Goal: Task Accomplishment & Management: Complete application form

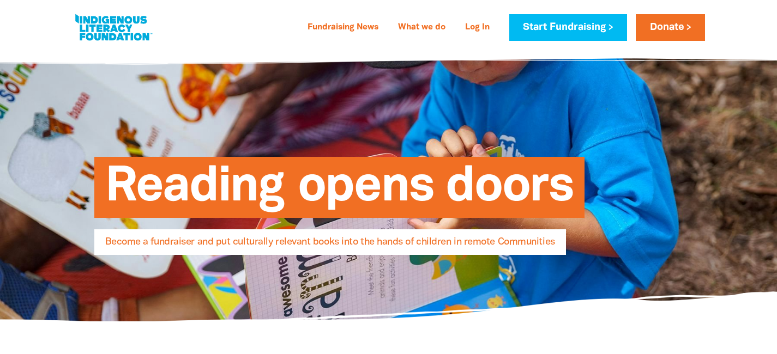
select select "AU"
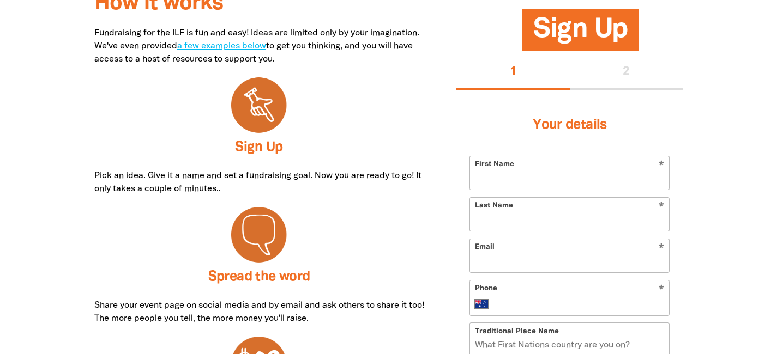
scroll to position [361, 0]
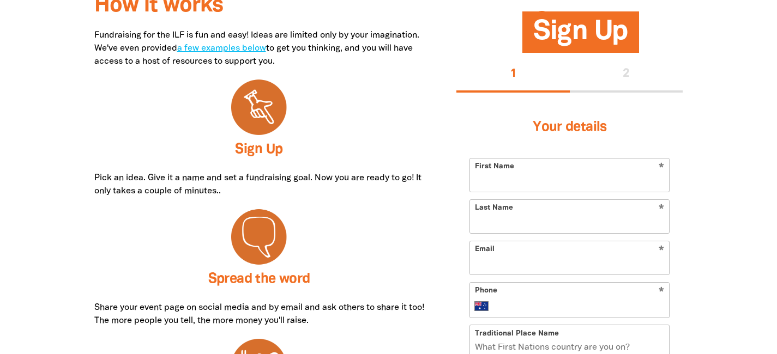
drag, startPoint x: 501, startPoint y: 182, endPoint x: 473, endPoint y: 131, distance: 58.6
click at [501, 182] on input "First Name" at bounding box center [569, 175] width 199 height 33
paste input "[PERSON_NAME]"
click at [508, 180] on input "[PERSON_NAME]" at bounding box center [569, 175] width 199 height 33
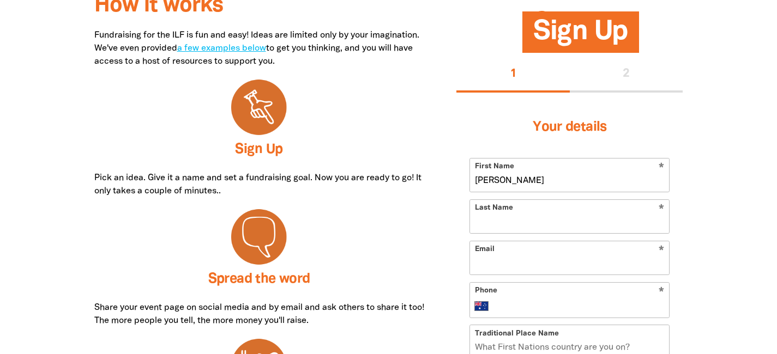
type input "[PERSON_NAME]"
paste input "Fallon"
type input "Fallon"
paste input "[EMAIL_ADDRESS][PERSON_NAME][DOMAIN_NAME]"
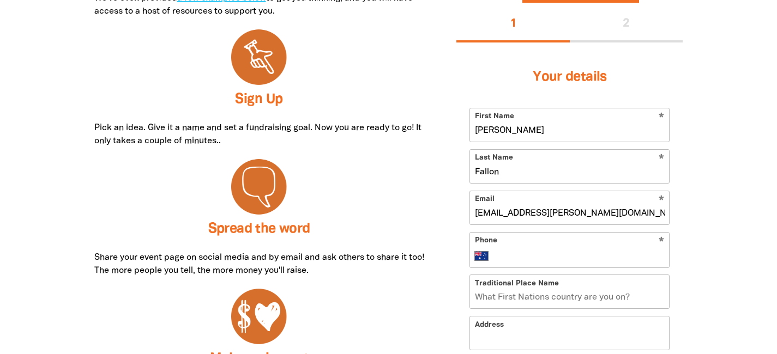
scroll to position [430, 0]
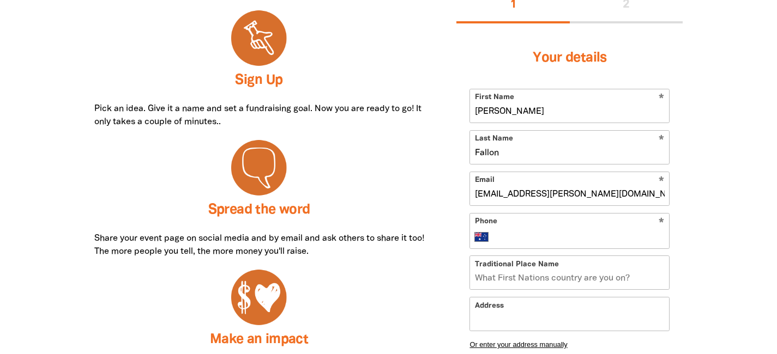
type input "[EMAIL_ADDRESS][PERSON_NAME][DOMAIN_NAME]"
click at [530, 233] on input "Phone" at bounding box center [581, 236] width 168 height 13
paste input "[PHONE_NUMBER]"
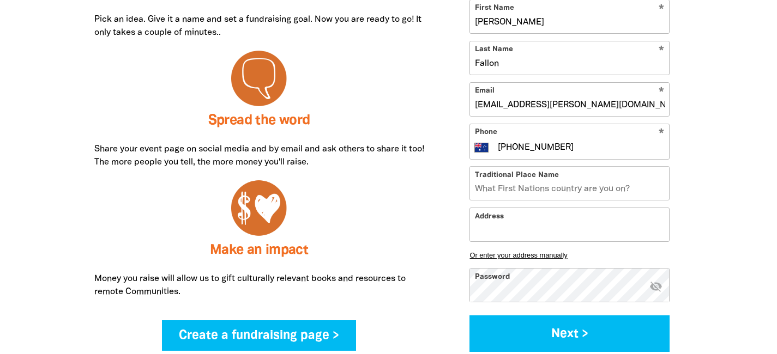
scroll to position [528, 0]
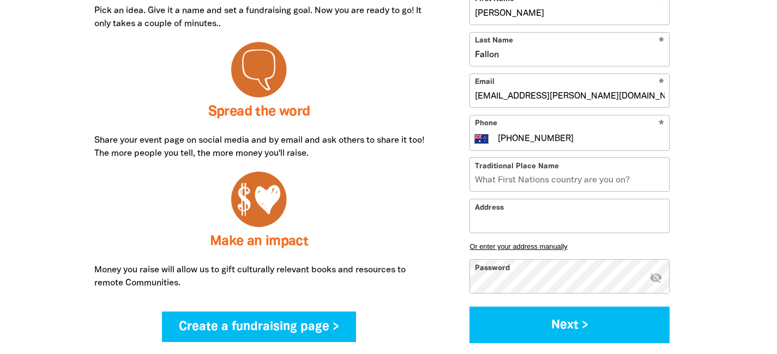
type input "[PHONE_NUMBER]"
click at [491, 224] on input "Address" at bounding box center [569, 216] width 199 height 33
paste input "[STREET_ADDRESS][PERSON_NAME]."
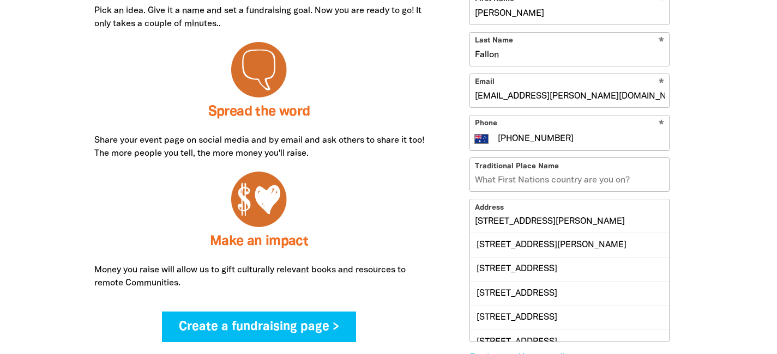
click at [597, 244] on div "[STREET_ADDRESS][PERSON_NAME]" at bounding box center [569, 244] width 199 height 23
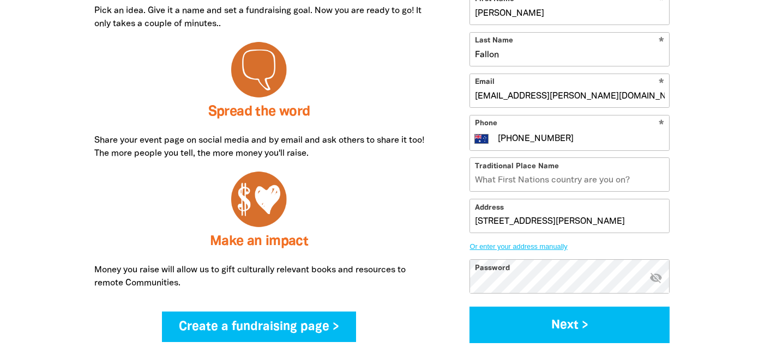
type input "[STREET_ADDRESS][PERSON_NAME]"
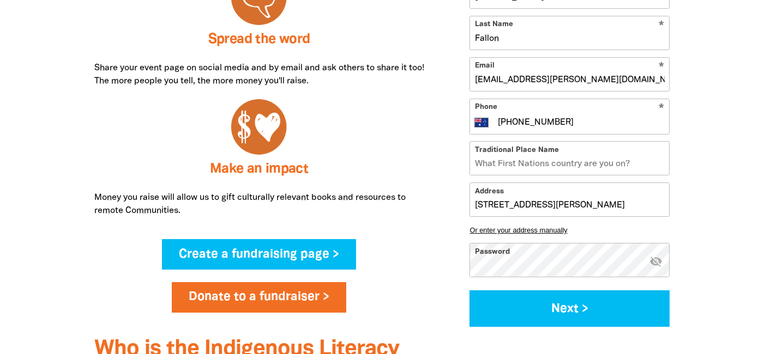
click at [704, 237] on div "How it works Fundraising for the ILF is fun and easy! Ideas are limited only by…" at bounding box center [389, 153] width 654 height 777
click at [658, 263] on icon "visibility_off" at bounding box center [656, 261] width 13 height 13
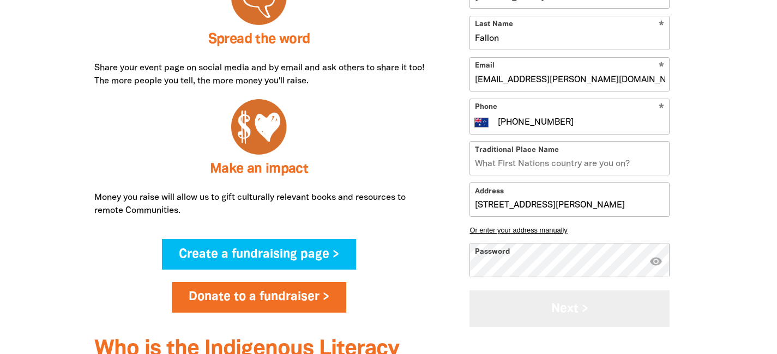
click at [633, 302] on button "Next >" at bounding box center [570, 309] width 200 height 37
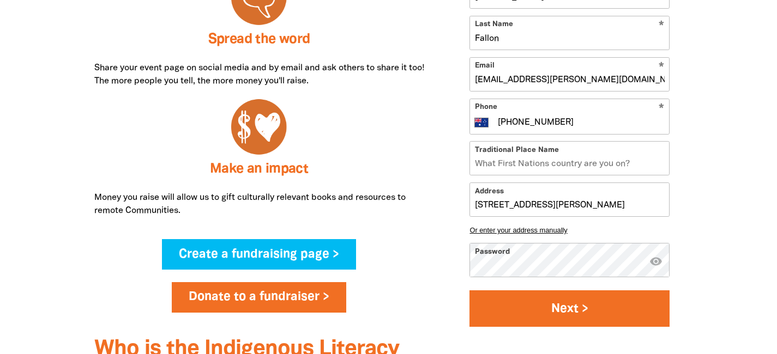
select select "No"
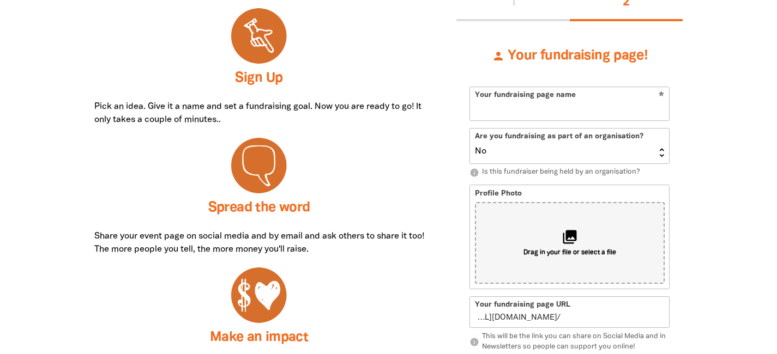
scroll to position [407, 0]
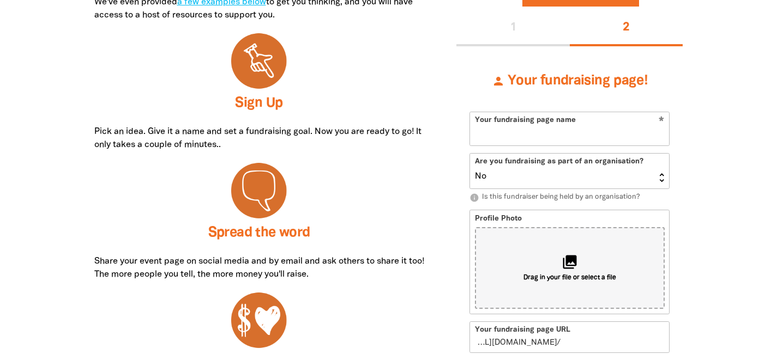
click at [491, 135] on input "Your fundraising page name" at bounding box center [569, 128] width 199 height 33
paste input "[PERSON_NAME][GEOGRAPHIC_DATA], [GEOGRAPHIC_DATA]"
type input "[PERSON_NAME][GEOGRAPHIC_DATA], [GEOGRAPHIC_DATA]"
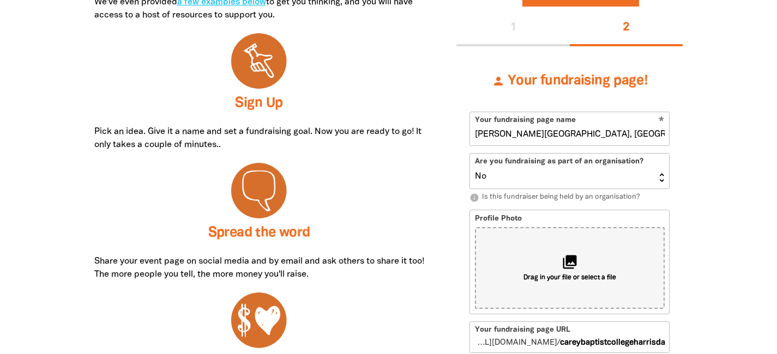
type input "[PERSON_NAME]-baptist-college-[GEOGRAPHIC_DATA]"
click at [586, 134] on input "[PERSON_NAME][GEOGRAPHIC_DATA], [GEOGRAPHIC_DATA]" at bounding box center [569, 128] width 199 height 33
drag, startPoint x: 586, startPoint y: 134, endPoint x: 598, endPoint y: 134, distance: 12.0
click at [590, 134] on input "[PERSON_NAME][GEOGRAPHIC_DATA], [GEOGRAPHIC_DATA]" at bounding box center [569, 128] width 199 height 33
type input "[PERSON_NAME][GEOGRAPHIC_DATA],"
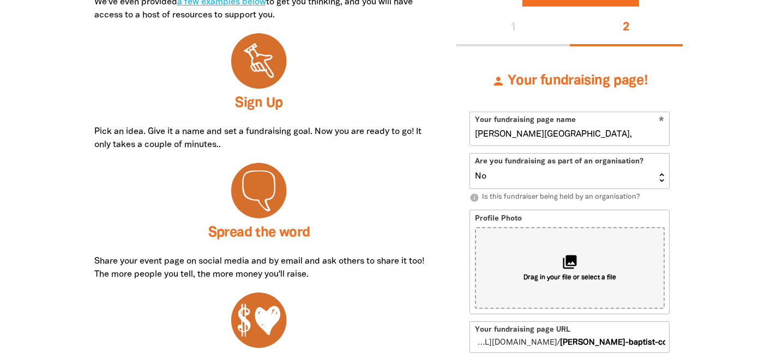
type input "careybaptistcollege"
type input "[PERSON_NAME] Baptist College - Book Week f"
type input "careybaptistcollegebookweekf"
type input "[PERSON_NAME] Baptist College - Book Week fundraiser"
type input "careybaptistcollegebookweekfundraiser"
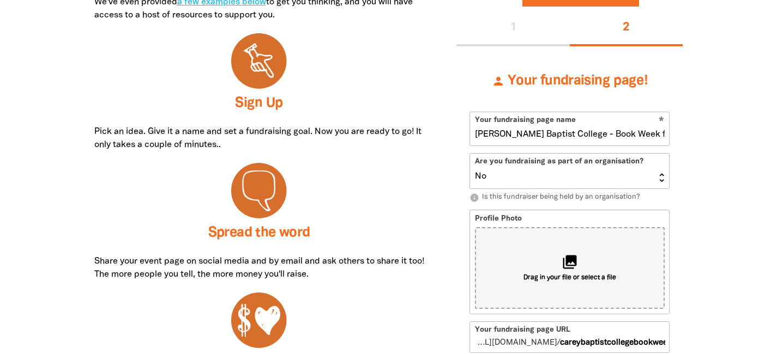
click at [545, 179] on select "Yes No" at bounding box center [569, 171] width 199 height 35
click at [470, 154] on select "Yes No" at bounding box center [569, 171] width 199 height 35
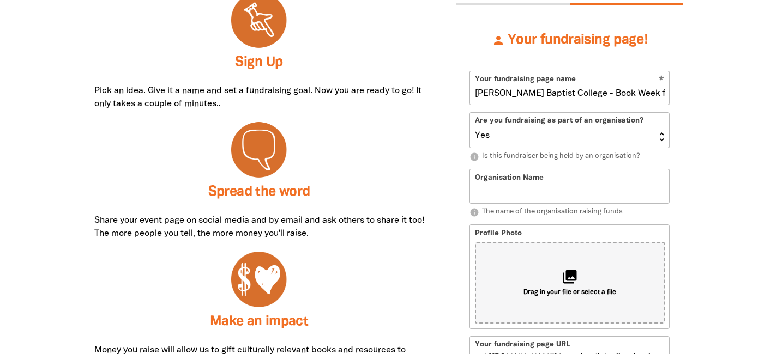
scroll to position [454, 0]
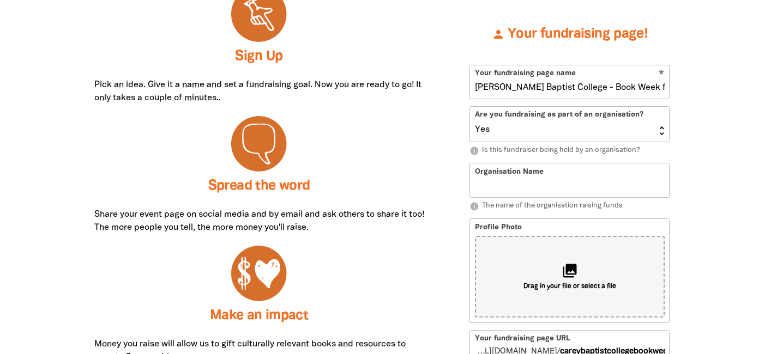
click at [572, 183] on input "Organisation Name" at bounding box center [569, 180] width 199 height 33
click at [537, 137] on select "Yes No" at bounding box center [569, 124] width 199 height 35
click at [470, 107] on select "Yes No" at bounding box center [569, 124] width 199 height 35
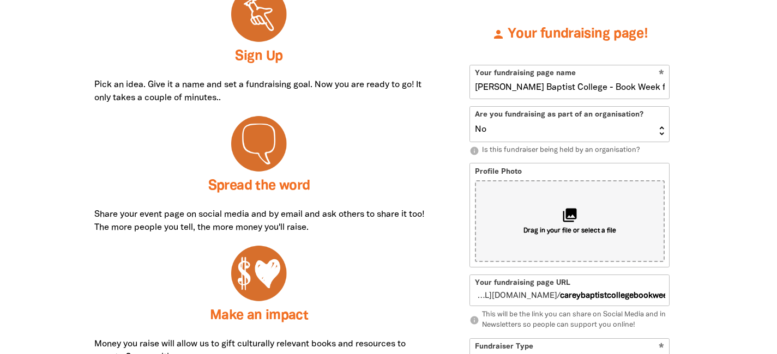
click at [501, 130] on select "Yes No" at bounding box center [569, 124] width 199 height 35
click at [470, 107] on select "Yes No" at bounding box center [569, 124] width 199 height 35
click at [494, 125] on select "Yes No" at bounding box center [569, 124] width 199 height 35
select select "Yes"
click at [470, 107] on select "Yes No" at bounding box center [569, 124] width 199 height 35
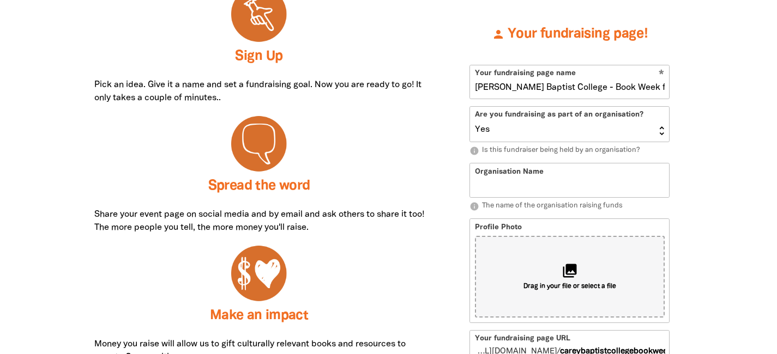
click at [492, 173] on input "Organisation Name" at bounding box center [569, 180] width 199 height 33
paste input "[PERSON_NAME][GEOGRAPHIC_DATA], [GEOGRAPHIC_DATA]"
drag, startPoint x: 590, startPoint y: 187, endPoint x: 598, endPoint y: 188, distance: 8.2
click at [594, 188] on input "[PERSON_NAME][GEOGRAPHIC_DATA], [GEOGRAPHIC_DATA]" at bounding box center [569, 180] width 199 height 33
click at [628, 185] on input "[PERSON_NAME][GEOGRAPHIC_DATA], [GEOGRAPHIC_DATA]" at bounding box center [569, 180] width 199 height 33
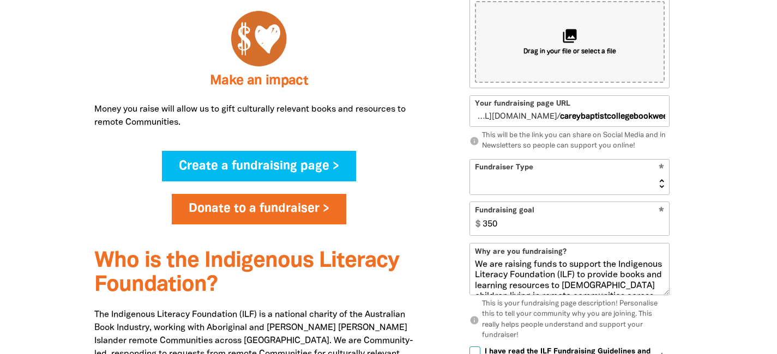
scroll to position [695, 0]
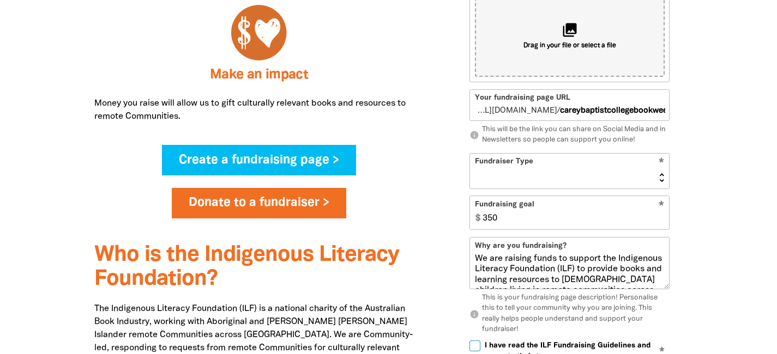
type input "[PERSON_NAME][GEOGRAPHIC_DATA], [GEOGRAPHIC_DATA]"
click at [504, 178] on select "Event Activity Donations Instead of Gifts Business School or Library In Memoriam" at bounding box center [569, 171] width 199 height 35
select select "School"
click at [470, 154] on select "Event Activity Donations Instead of Gifts Business School or Library In Memoriam" at bounding box center [569, 171] width 199 height 35
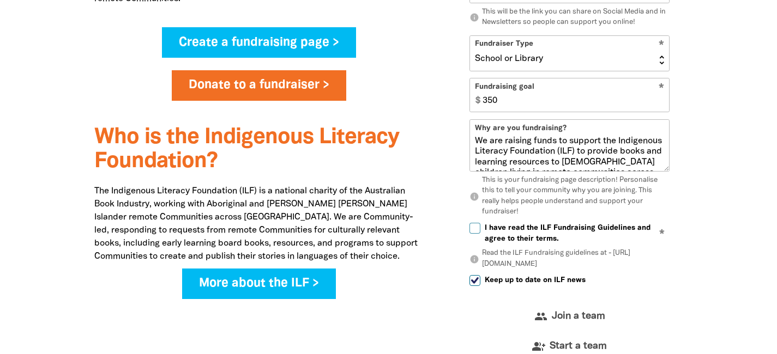
scroll to position [822, 0]
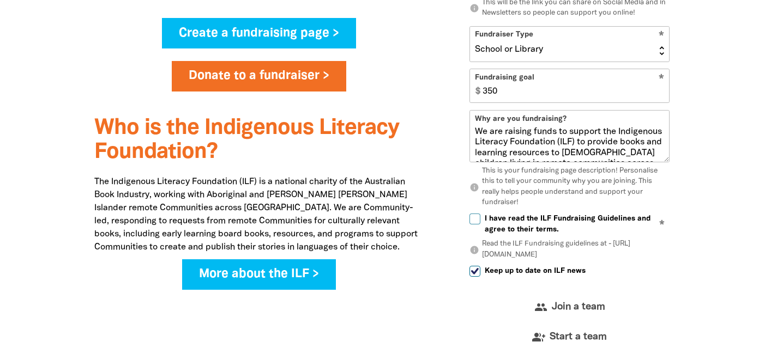
click at [476, 217] on input "I have read the ILF Fundraising Guidelines and agree to their terms." at bounding box center [475, 219] width 11 height 11
checkbox input "true"
drag, startPoint x: 476, startPoint y: 271, endPoint x: 490, endPoint y: 274, distance: 15.2
click at [476, 271] on input "Keep up to date on ILF news" at bounding box center [475, 271] width 11 height 11
checkbox input "false"
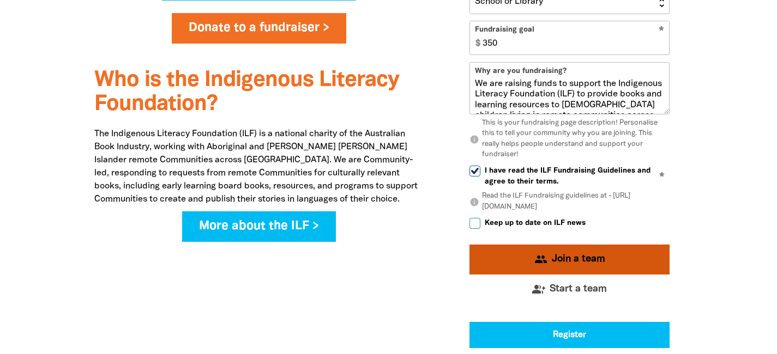
scroll to position [876, 0]
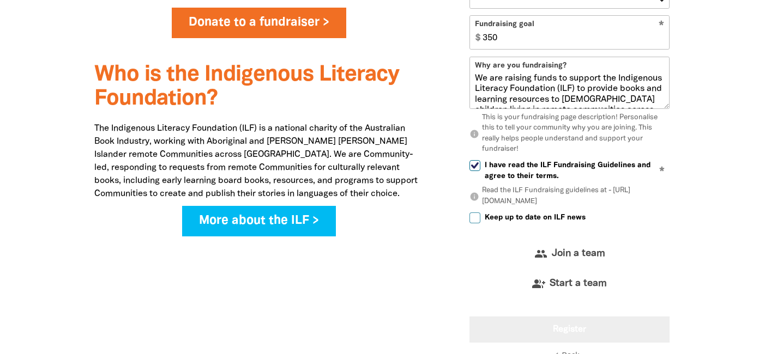
click at [566, 331] on button "Register" at bounding box center [570, 330] width 200 height 26
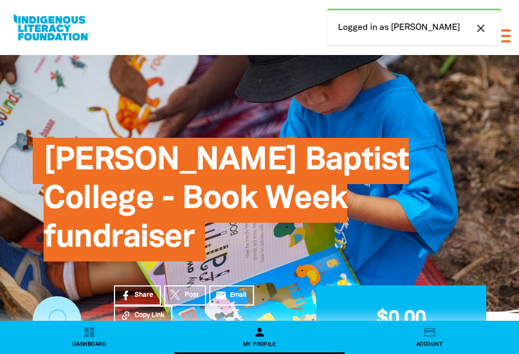
click at [480, 28] on icon "close" at bounding box center [480, 28] width 13 height 13
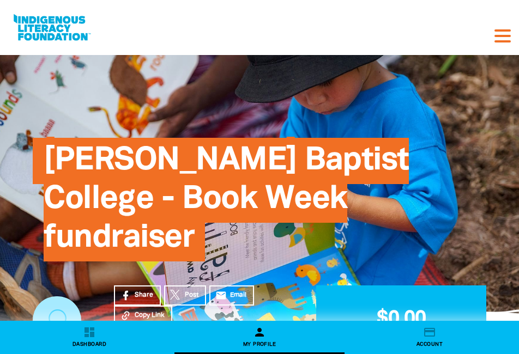
click at [501, 38] on div "Fundraising News What we do Log In Start Fundraising Donate Logout" at bounding box center [502, 27] width 33 height 26
drag, startPoint x: 490, startPoint y: 28, endPoint x: 499, endPoint y: 30, distance: 8.9
click at [494, 29] on button at bounding box center [502, 22] width 33 height 26
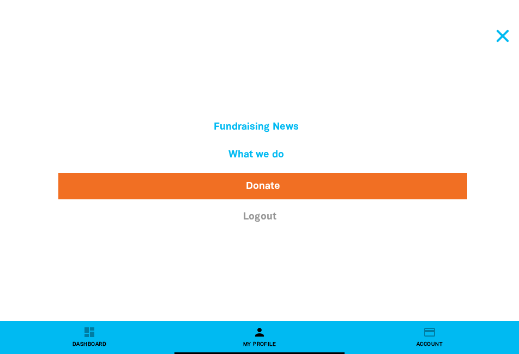
click at [265, 219] on link "Logout" at bounding box center [260, 217] width 416 height 19
